Goal: Book appointment/travel/reservation

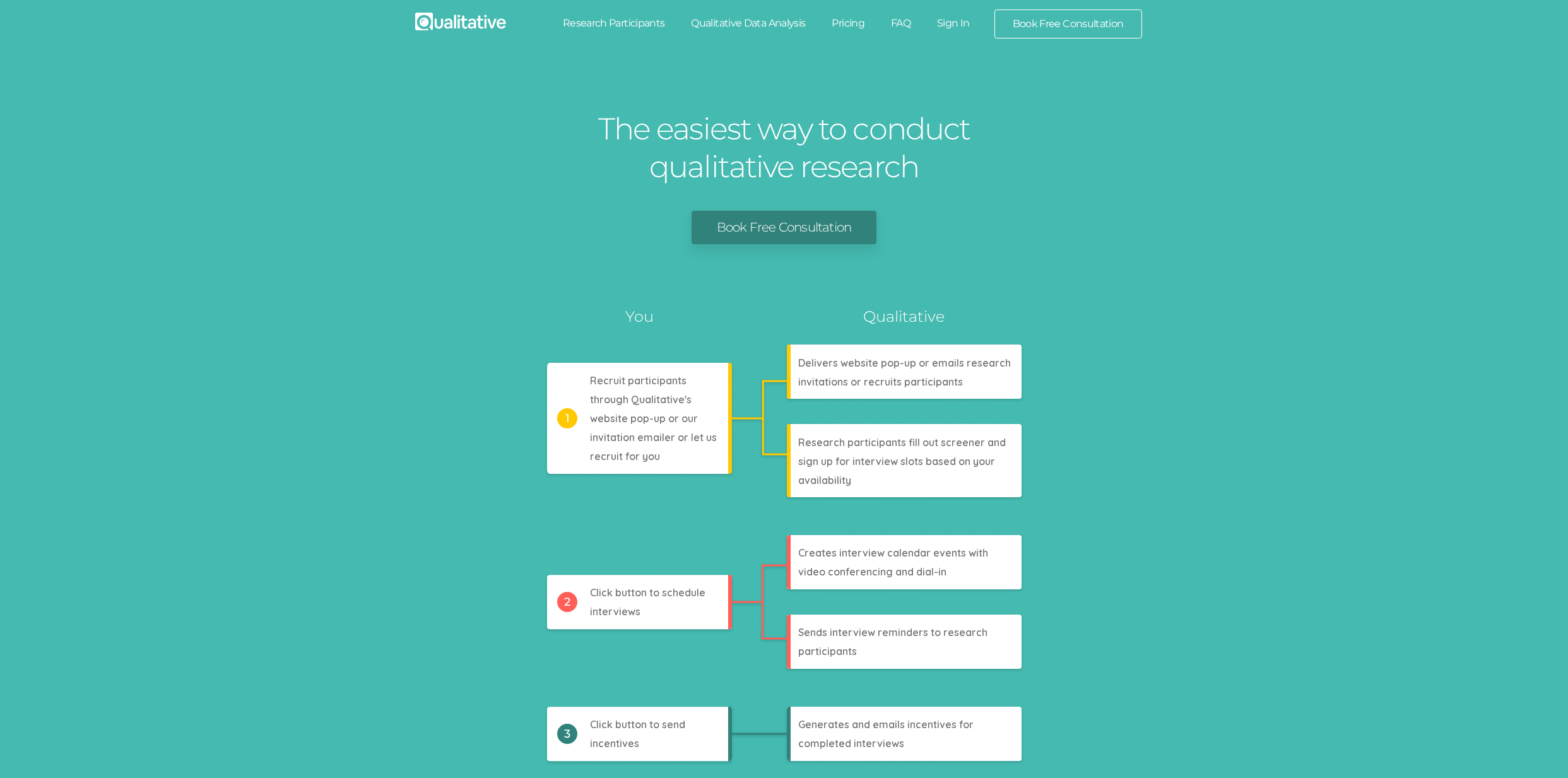
click at [605, 18] on link "Research Participants" at bounding box center [613, 23] width 129 height 28
click at [774, 18] on link "Qualitative Data Analysis" at bounding box center [747, 23] width 141 height 28
click at [825, 22] on link "Pricing" at bounding box center [848, 23] width 59 height 28
click at [911, 21] on link "FAQ" at bounding box center [901, 23] width 46 height 28
click at [1035, 23] on link "Book Free Consultation" at bounding box center [1068, 24] width 147 height 28
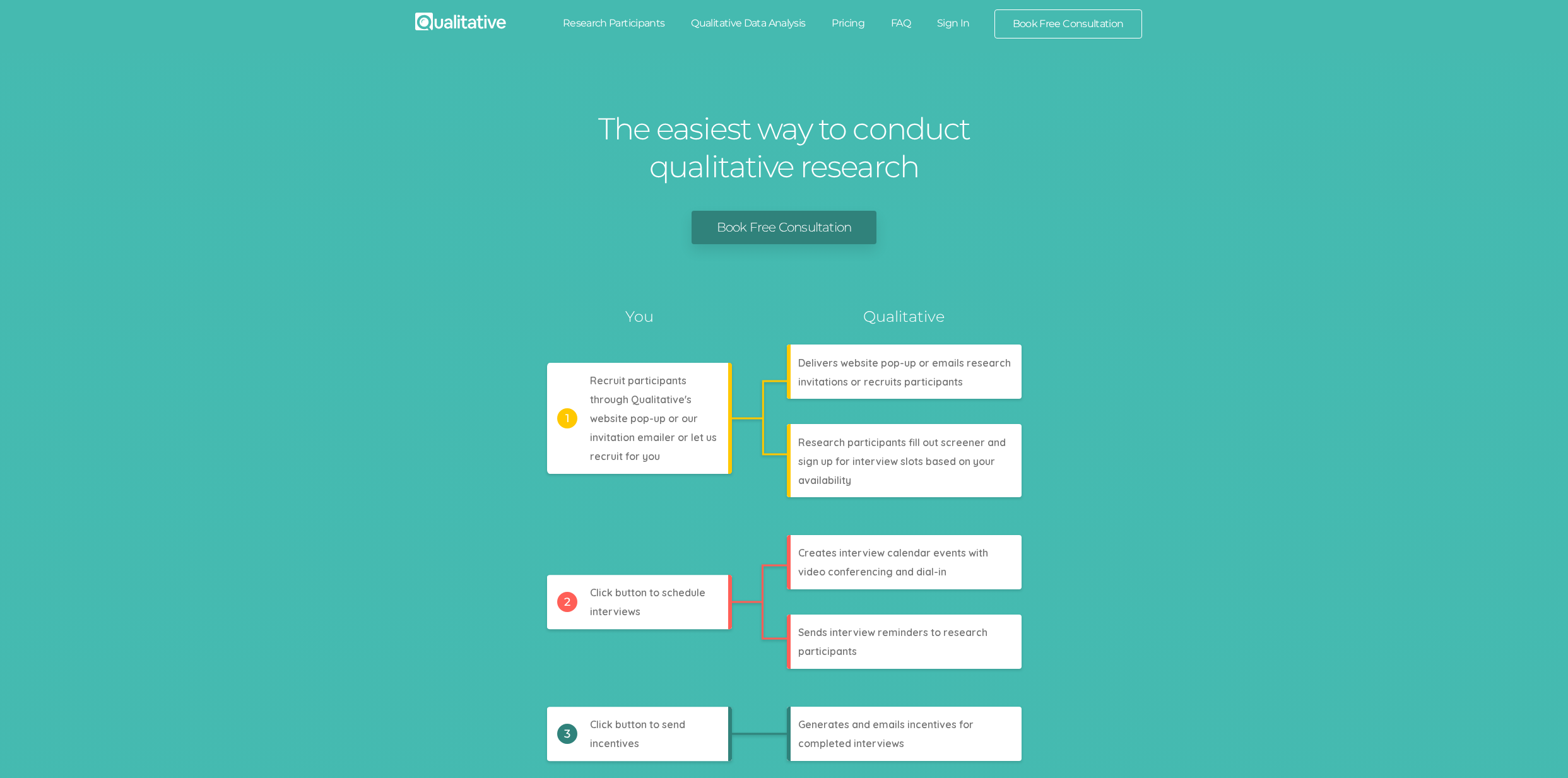
click at [967, 18] on link "Sign In" at bounding box center [953, 23] width 59 height 28
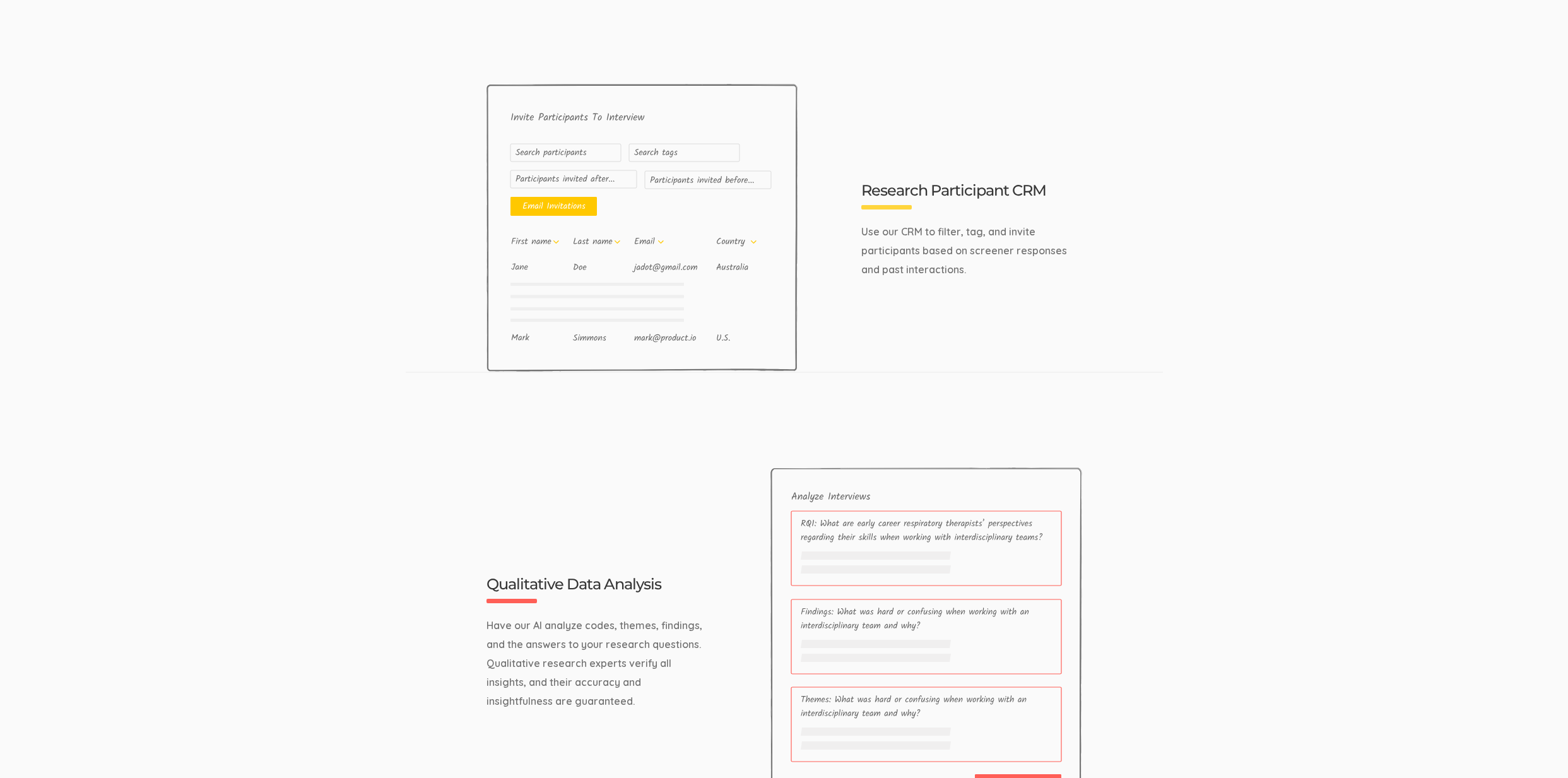
scroll to position [4022, 0]
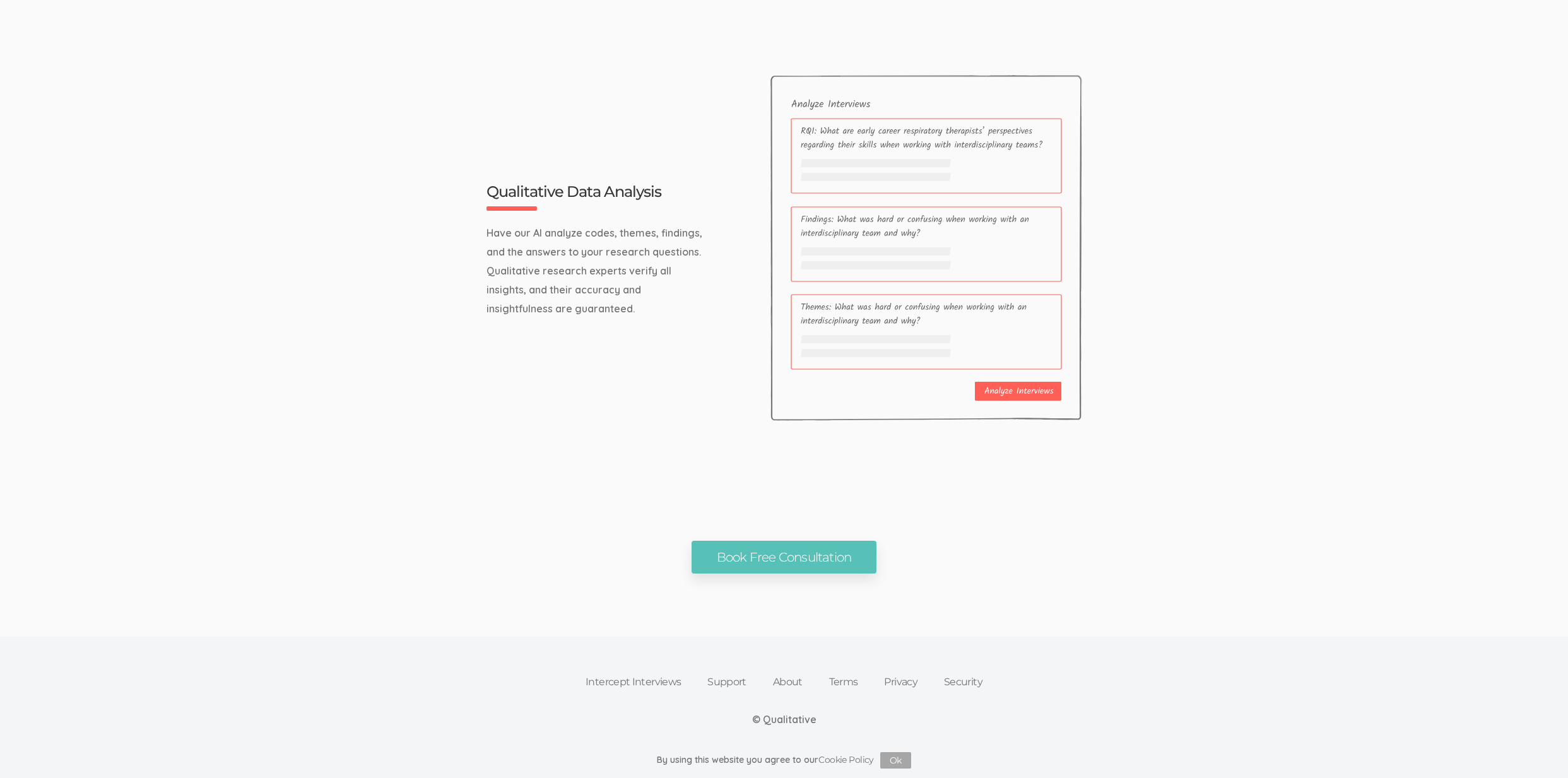
click at [614, 679] on link "Intercept Interviews" at bounding box center [633, 682] width 122 height 28
click at [713, 677] on link "Support" at bounding box center [727, 682] width 66 height 28
click at [780, 679] on link "About" at bounding box center [788, 682] width 56 height 28
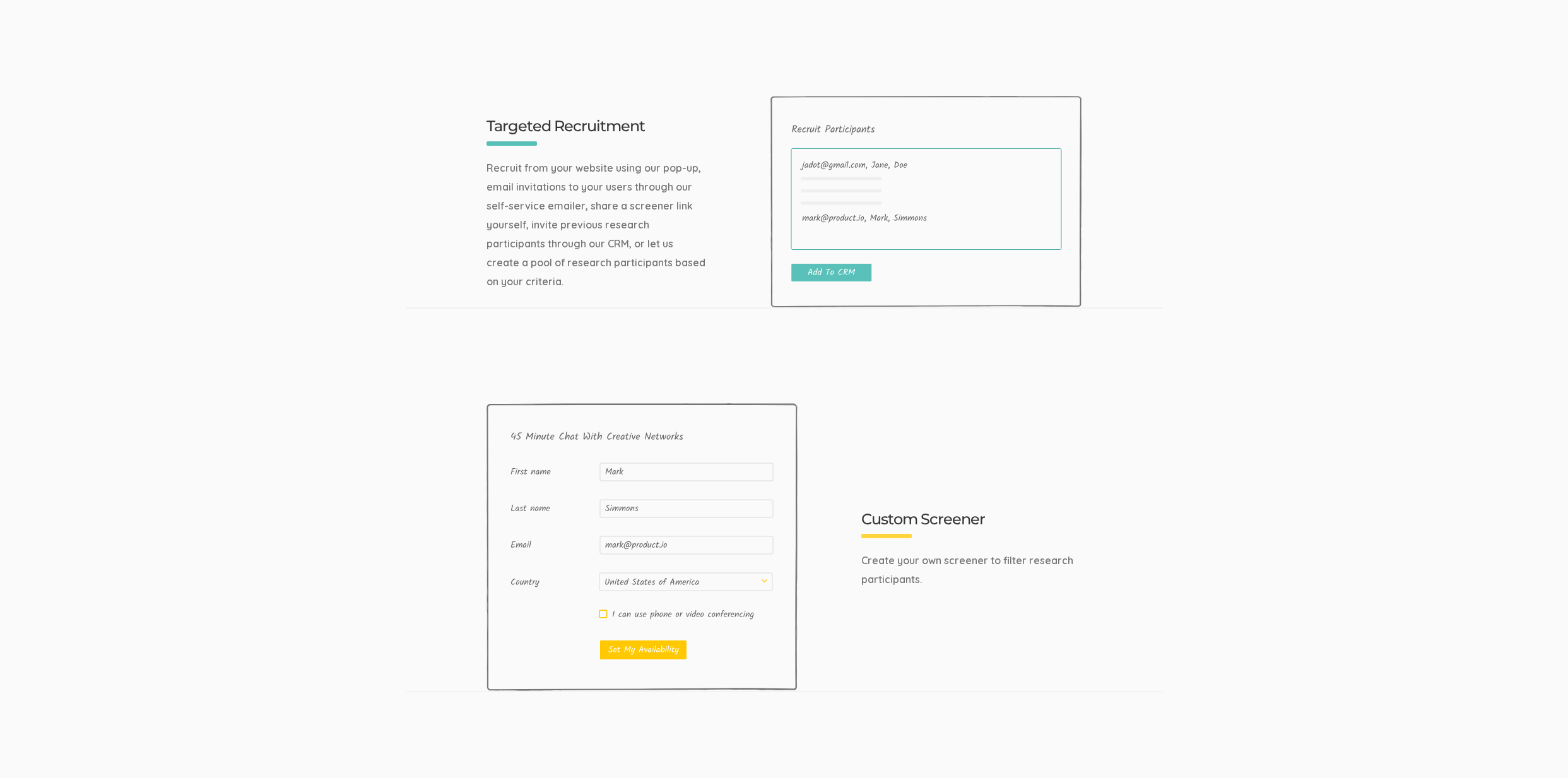
scroll to position [215, 0]
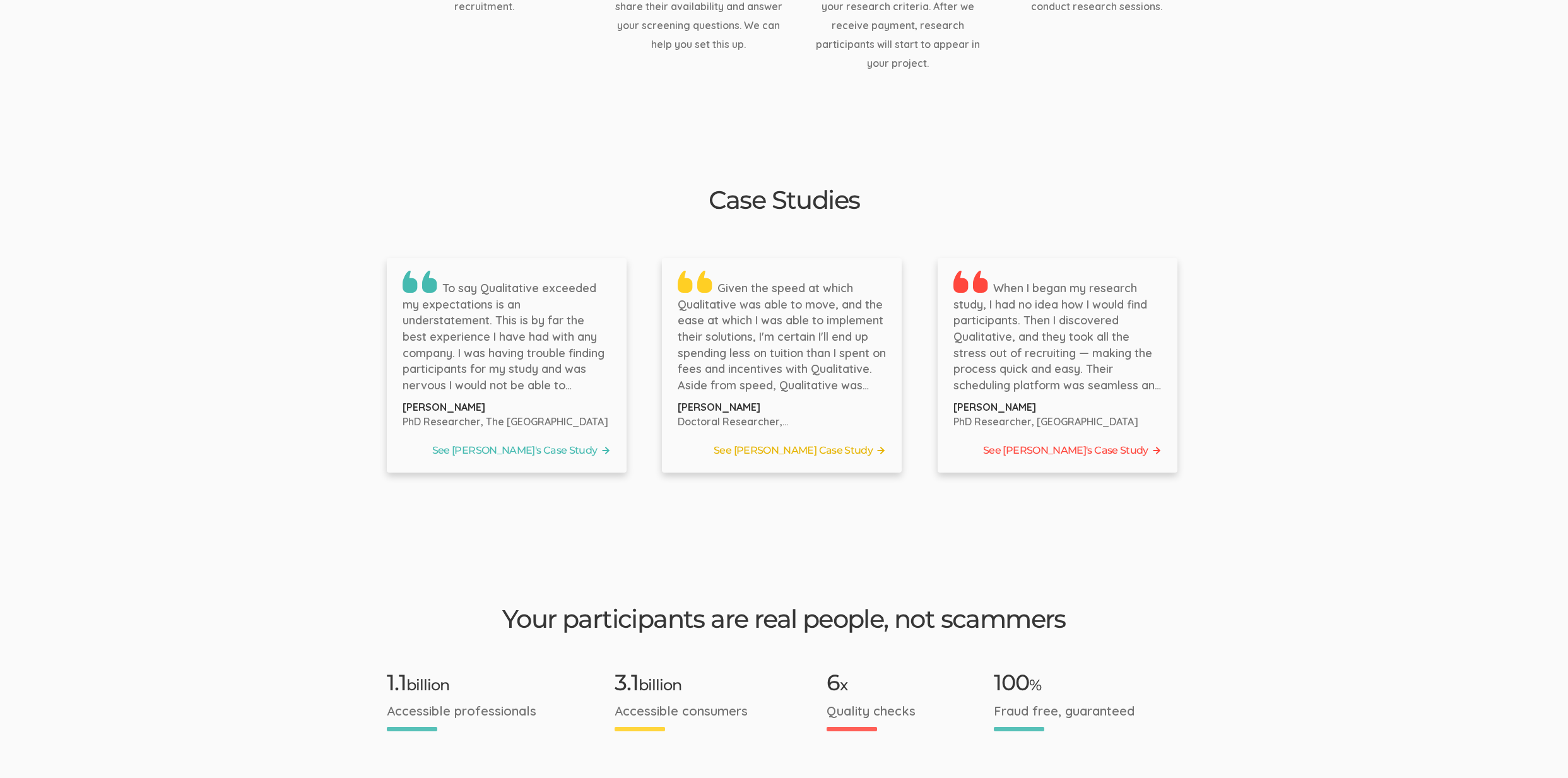
scroll to position [1735, 0]
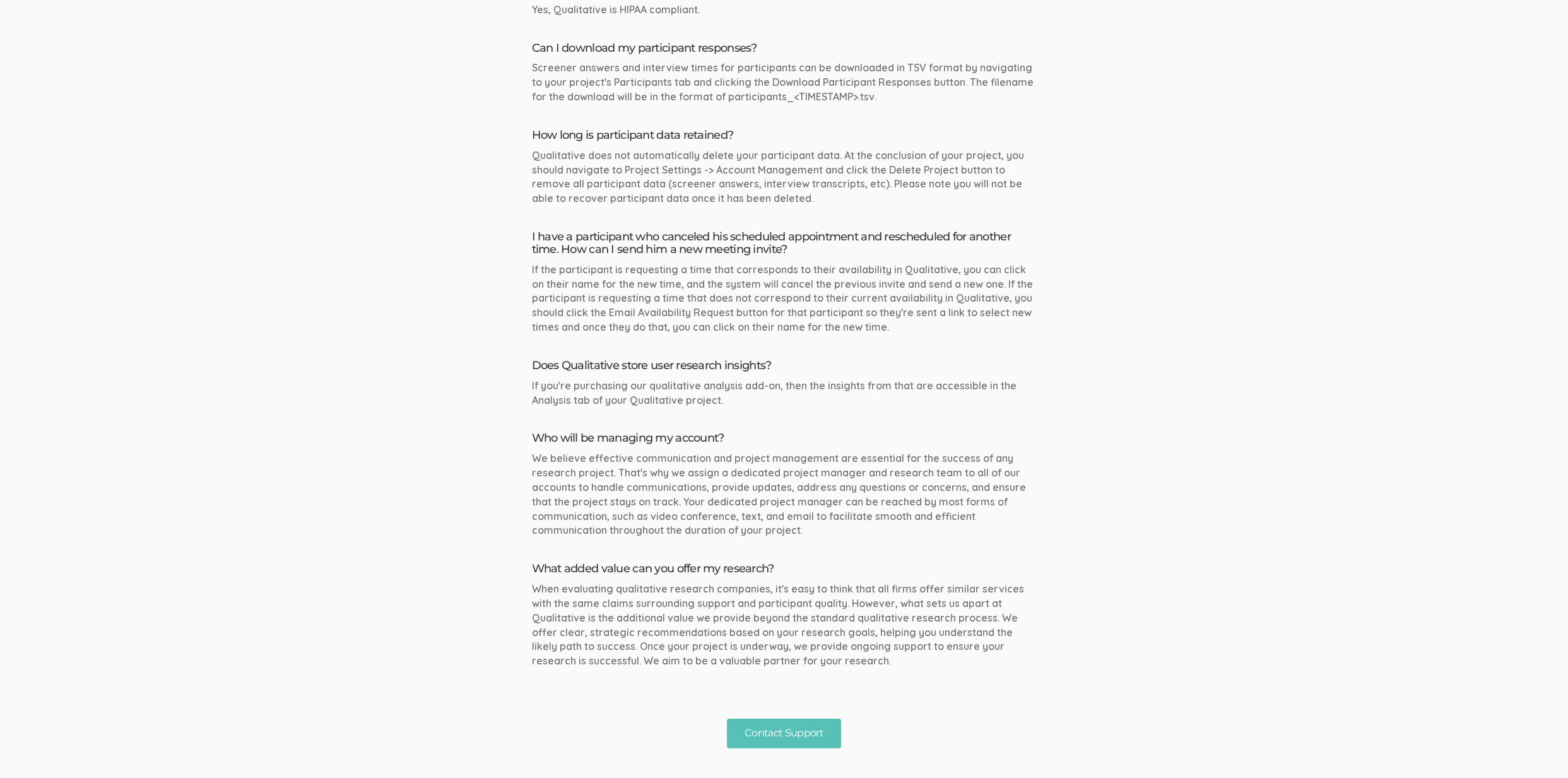
scroll to position [2502, 0]
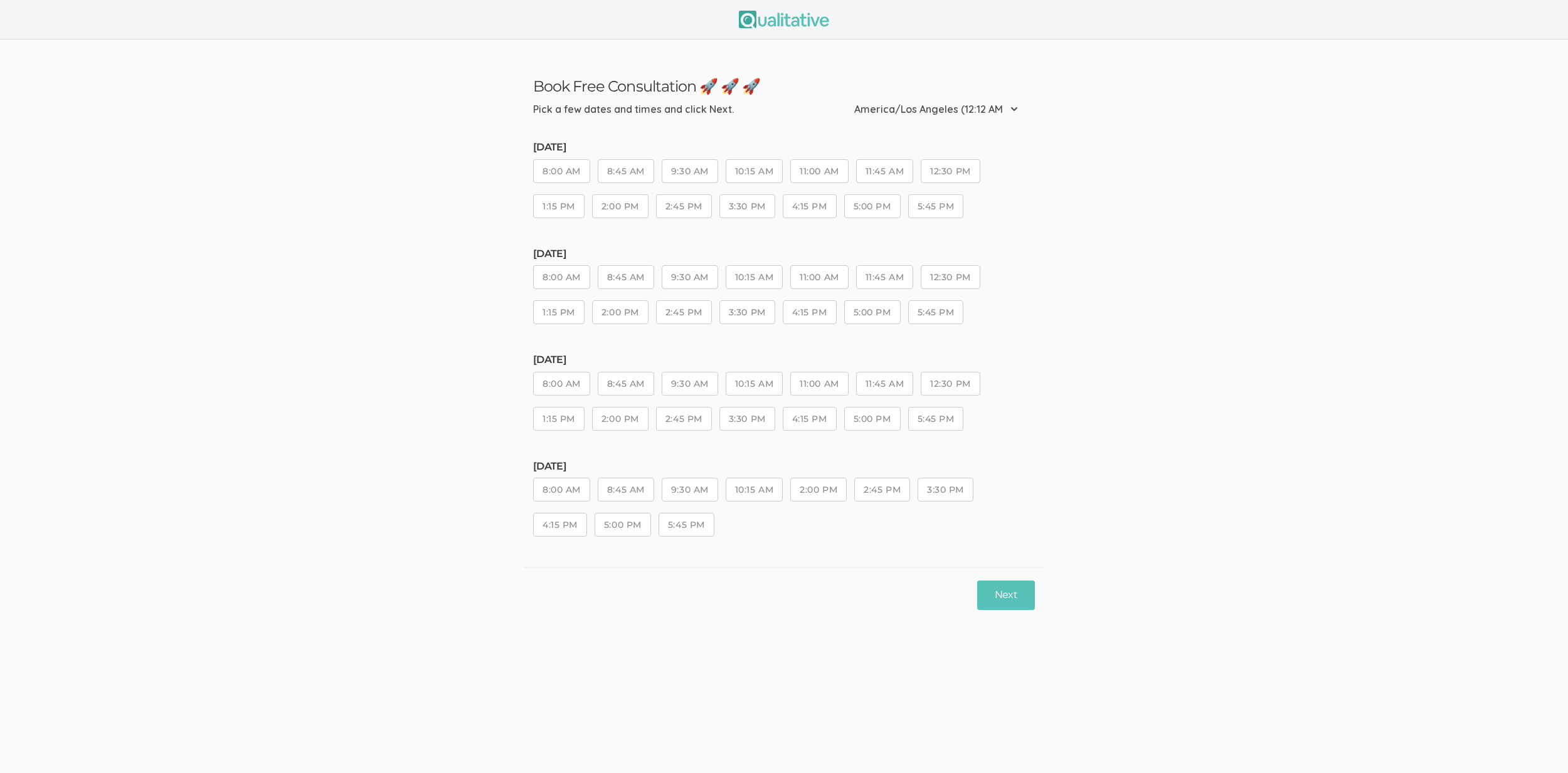
click at [649, 525] on button "5:00 PM" at bounding box center [622, 524] width 56 height 24
click at [731, 500] on button "10:15 AM" at bounding box center [754, 490] width 57 height 24
click at [1010, 599] on button "Next" at bounding box center [1006, 596] width 57 height 30
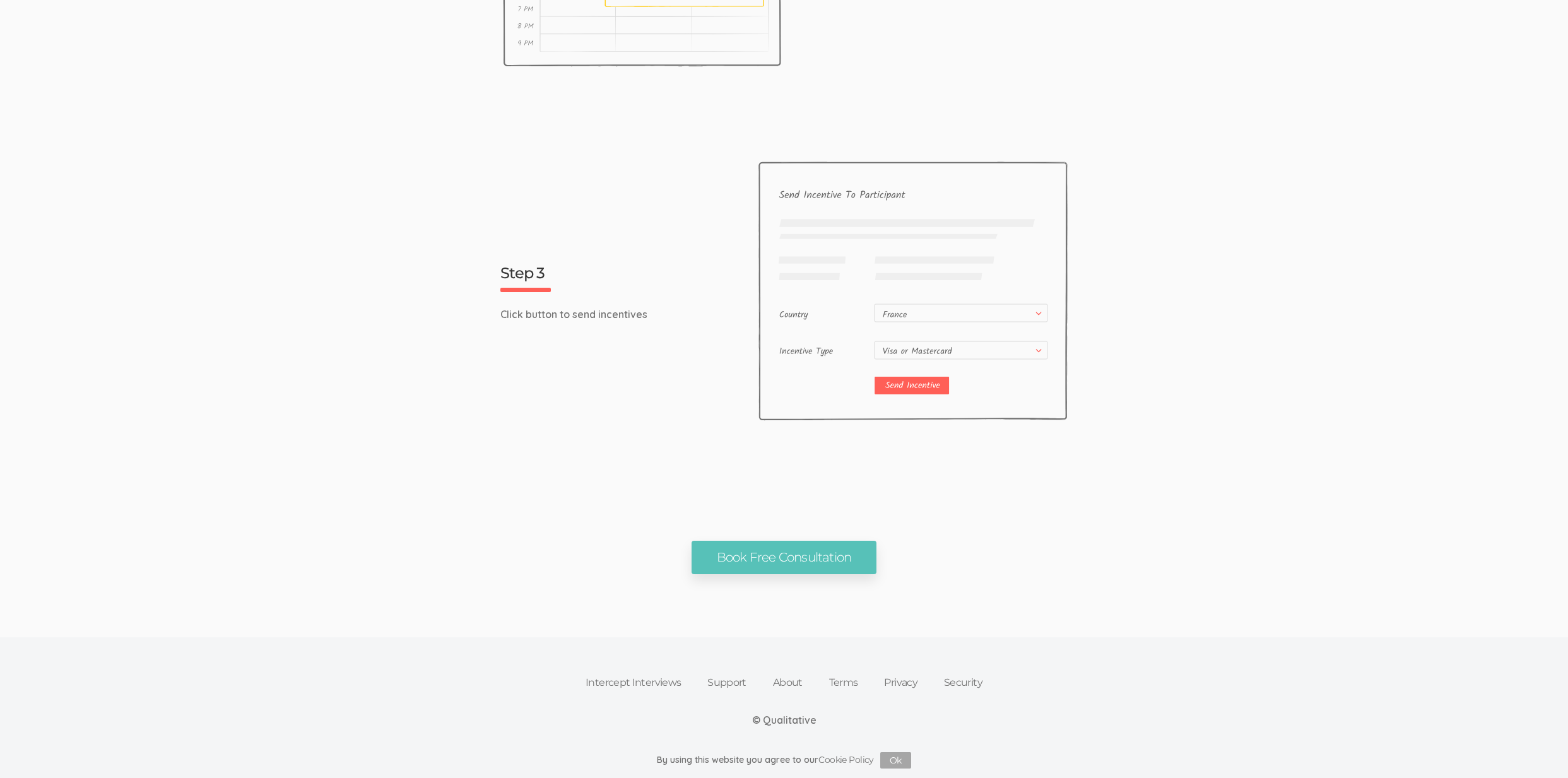
scroll to position [295, 0]
